Goal: Task Accomplishment & Management: Manage account settings

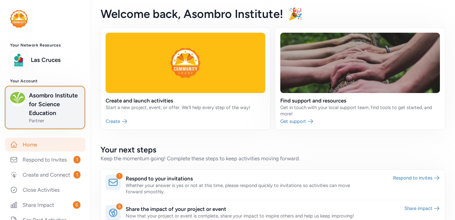
click at [56, 104] on span "Asombro Institute for Science Education" at bounding box center [54, 104] width 51 height 26
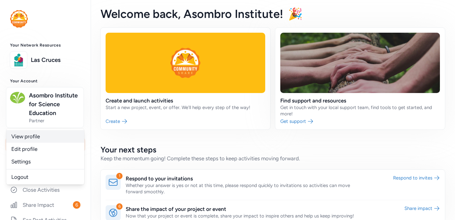
click at [38, 133] on link "View profile" at bounding box center [45, 136] width 78 height 13
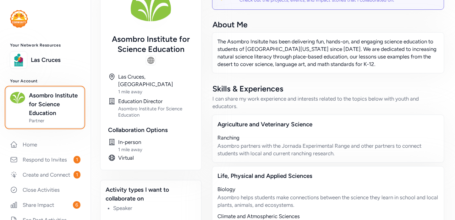
scroll to position [59, 0]
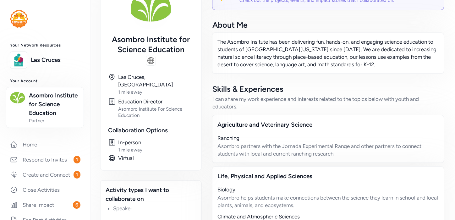
click at [136, 147] on div "1 mile away" at bounding box center [155, 150] width 75 height 6
click at [112, 139] on icon at bounding box center [112, 143] width 8 height 8
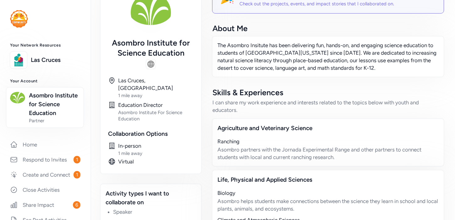
scroll to position [59, 0]
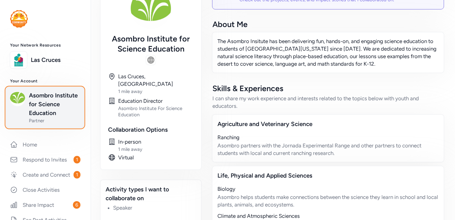
click at [46, 105] on span "Asombro Institute for Science Education" at bounding box center [54, 104] width 51 height 26
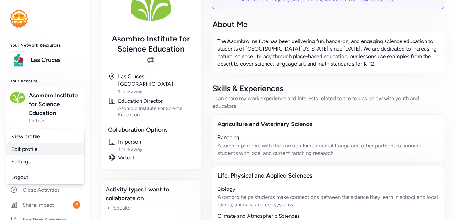
click at [40, 151] on link "Edit profile" at bounding box center [45, 149] width 78 height 13
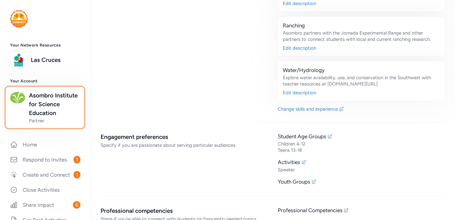
scroll to position [731, 0]
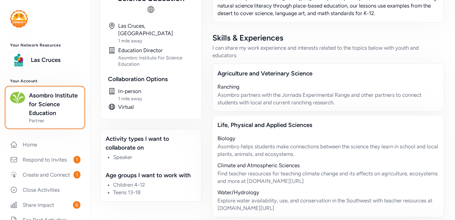
scroll to position [108, 0]
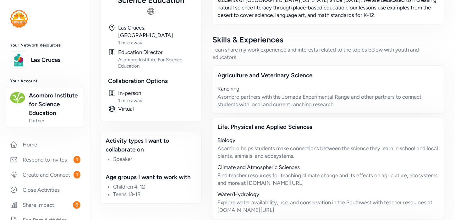
click at [130, 89] on div "In-person 1 mile away" at bounding box center [155, 96] width 75 height 14
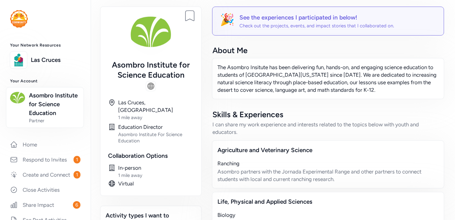
scroll to position [0, 0]
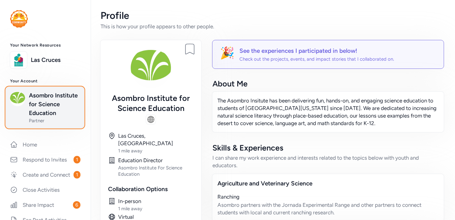
click at [41, 99] on span "Asombro Institute for Science Education" at bounding box center [54, 104] width 51 height 26
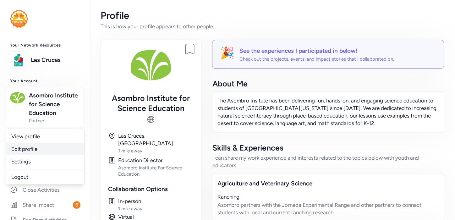
click at [39, 150] on link "Edit profile" at bounding box center [45, 149] width 78 height 13
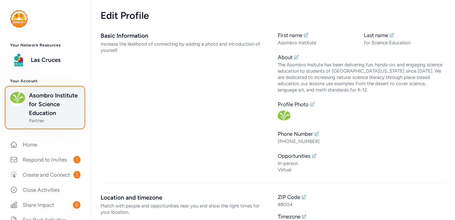
click at [47, 117] on span "Asombro Institute for Science Education" at bounding box center [54, 104] width 51 height 26
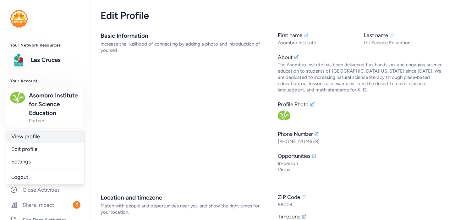
click at [51, 138] on link "View profile" at bounding box center [45, 136] width 78 height 13
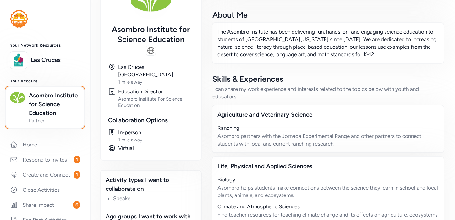
scroll to position [69, 0]
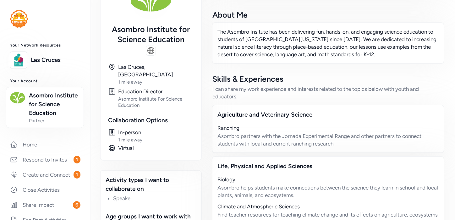
click at [125, 144] on div "Virtual" at bounding box center [155, 148] width 75 height 8
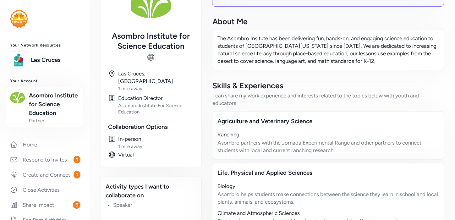
scroll to position [72, 0]
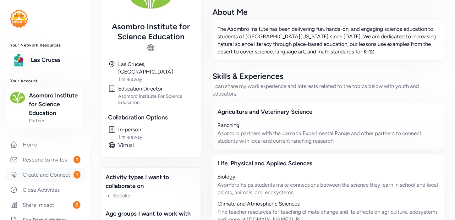
click at [52, 174] on link "Create and Connect 1" at bounding box center [45, 175] width 80 height 14
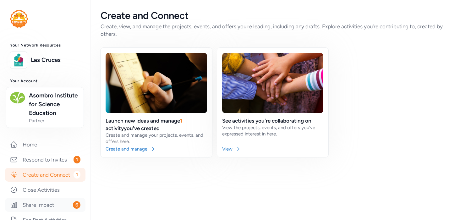
click at [41, 205] on link "Share Impact 6" at bounding box center [45, 205] width 80 height 14
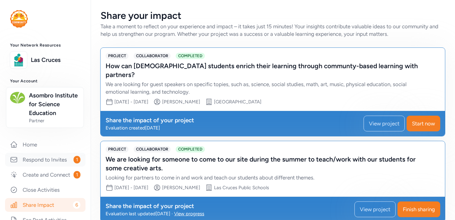
click at [42, 160] on link "Respond to Invites 1" at bounding box center [45, 160] width 80 height 14
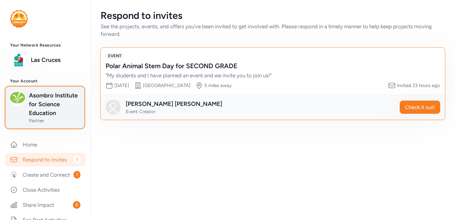
click at [47, 111] on span "Asombro Institute for Science Education" at bounding box center [54, 104] width 51 height 26
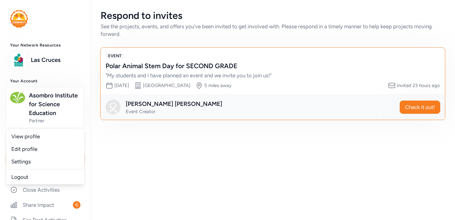
click at [64, 74] on div "Your Network Resources Las Cruces Your Account Asombro Institute for Science Ed…" at bounding box center [45, 218] width 91 height 350
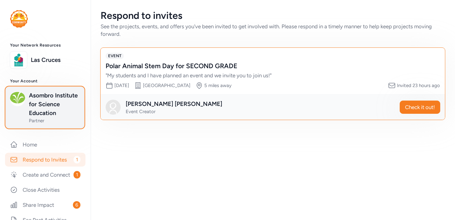
click at [29, 98] on div "Asombro Institute for Science Education Partner" at bounding box center [45, 107] width 70 height 33
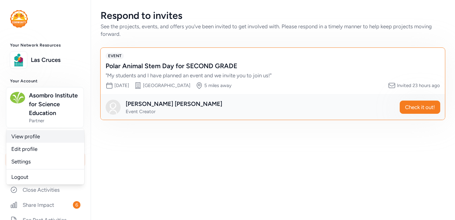
click at [32, 136] on link "View profile" at bounding box center [45, 136] width 78 height 13
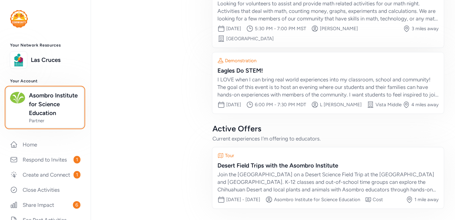
scroll to position [441, 0]
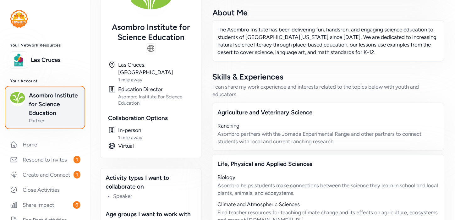
click at [52, 112] on span "Asombro Institute for Science Education" at bounding box center [54, 104] width 51 height 26
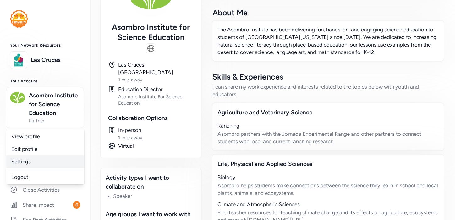
click at [43, 162] on link "Settings" at bounding box center [45, 161] width 78 height 13
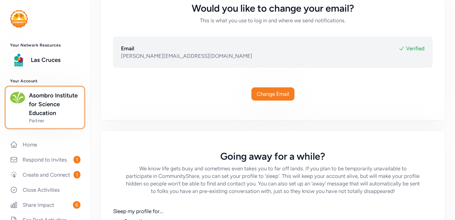
scroll to position [49, 0]
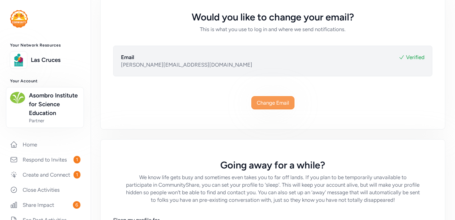
click at [278, 102] on span "Change Email" at bounding box center [273, 103] width 32 height 8
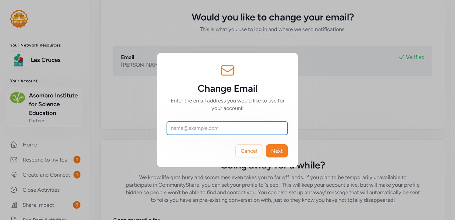
click at [237, 130] on input "text" at bounding box center [227, 128] width 121 height 13
type input "gabriela@asombro.org"
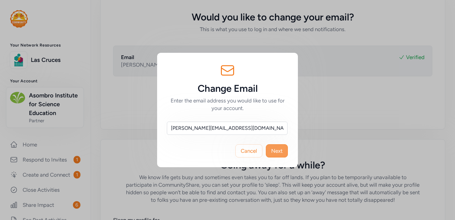
click at [280, 153] on span "Next" at bounding box center [276, 151] width 11 height 8
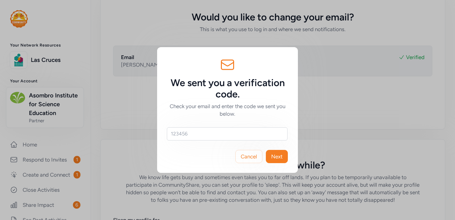
click at [310, 106] on div "We sent you a verification code. Check your email and enter the code we sent yo…" at bounding box center [227, 110] width 455 height 220
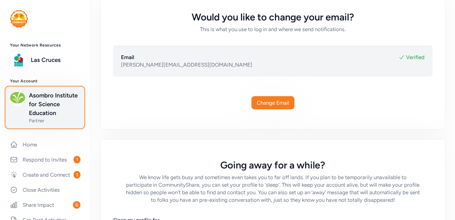
click at [58, 103] on span "Asombro Institute for Science Education" at bounding box center [54, 104] width 51 height 26
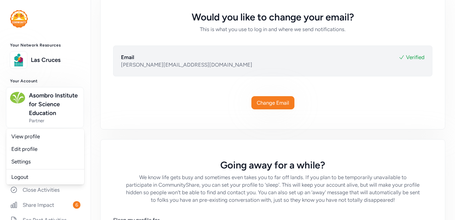
click at [20, 21] on img at bounding box center [19, 19] width 18 height 18
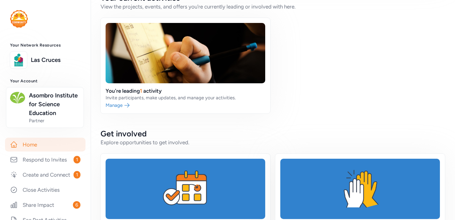
scroll to position [203, 0]
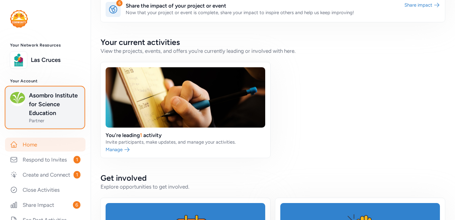
click at [46, 113] on span "Asombro Institute for Science Education" at bounding box center [54, 104] width 51 height 26
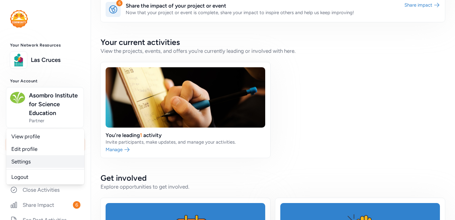
click at [42, 161] on link "Settings" at bounding box center [45, 161] width 78 height 13
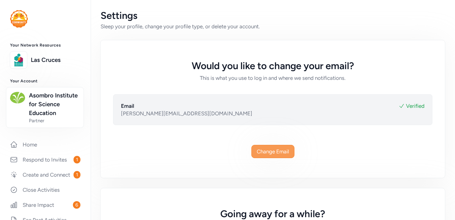
click at [277, 147] on button "Change Email" at bounding box center [273, 151] width 43 height 13
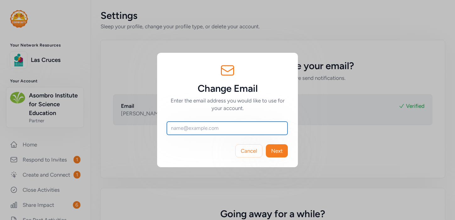
click at [252, 130] on input "text" at bounding box center [227, 128] width 121 height 13
type input "gabriela@asombro.org"
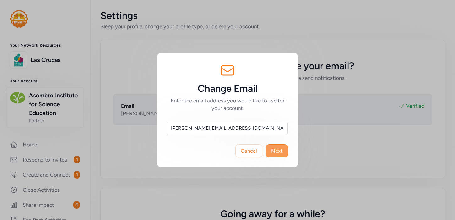
click at [279, 153] on span "Next" at bounding box center [276, 151] width 11 height 8
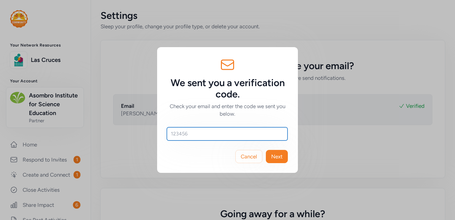
click at [210, 134] on input "text" at bounding box center [227, 133] width 121 height 13
type input "876124"
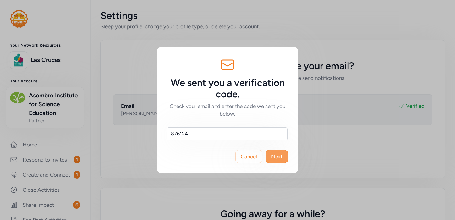
click at [281, 154] on span "Next" at bounding box center [276, 157] width 11 height 8
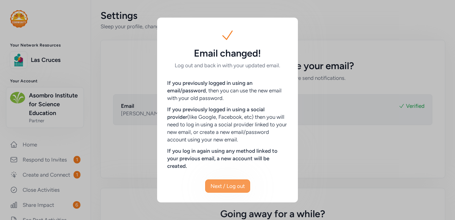
click at [220, 185] on span "Next / Log out" at bounding box center [228, 186] width 34 height 8
